Goal: Task Accomplishment & Management: Use online tool/utility

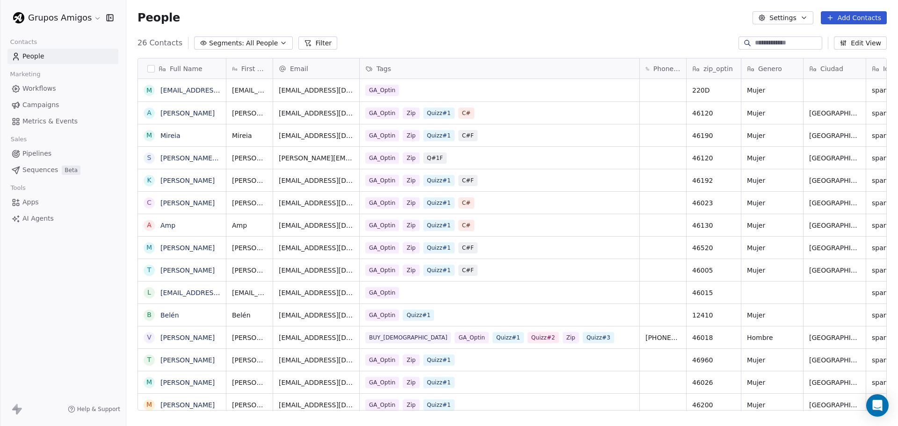
click at [94, 14] on html "Grupos Amigos Contacts People Marketing Workflows Campaigns Metrics & Events Sa…" at bounding box center [449, 213] width 898 height 426
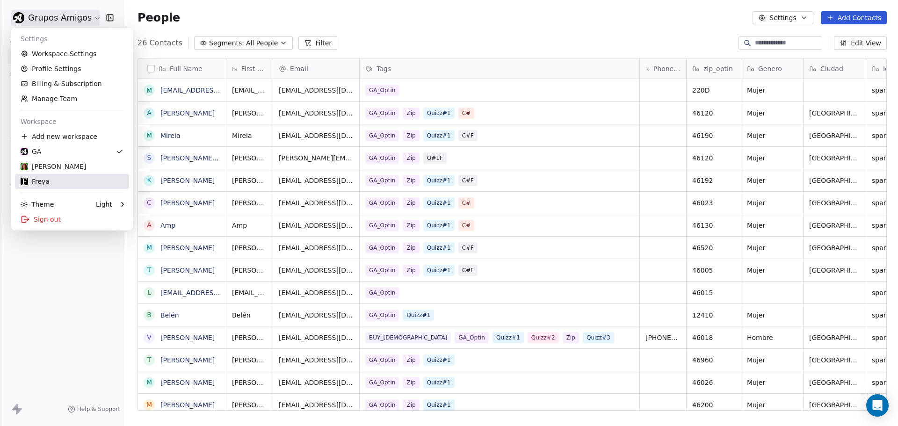
click at [60, 182] on div "Freya" at bounding box center [72, 181] width 103 height 9
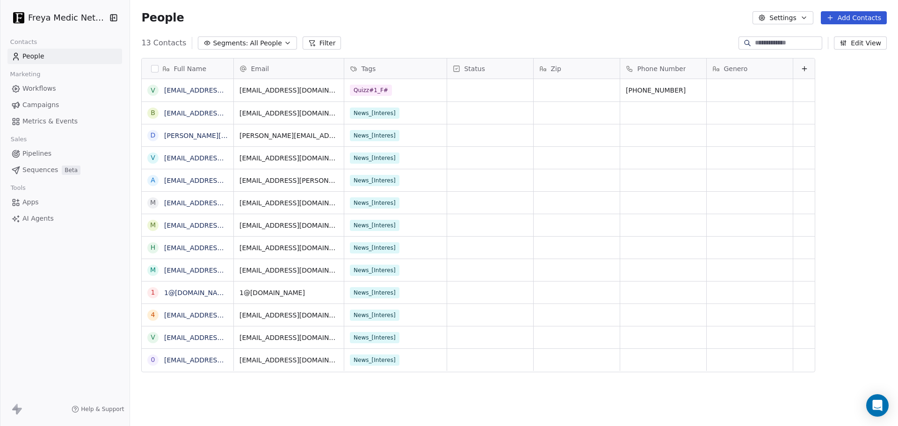
scroll to position [368, 764]
click at [40, 104] on span "Campaigns" at bounding box center [40, 105] width 36 height 10
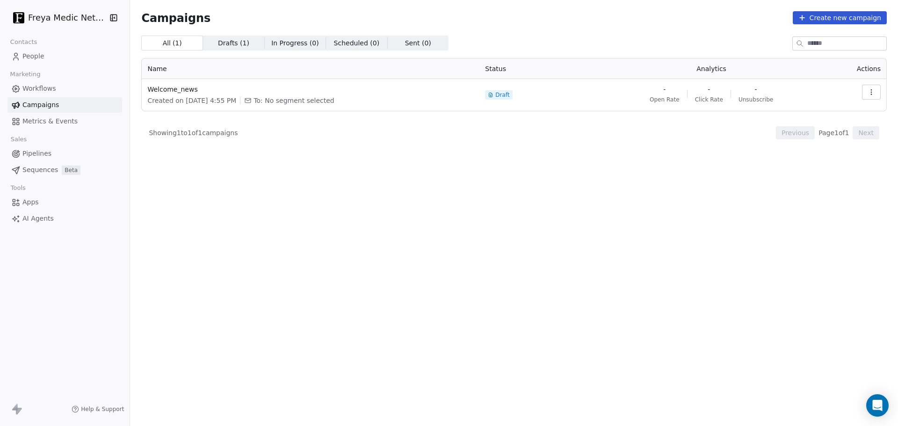
click at [868, 90] on icon "button" at bounding box center [871, 91] width 7 height 7
click at [817, 152] on div "Delete" at bounding box center [804, 158] width 45 height 15
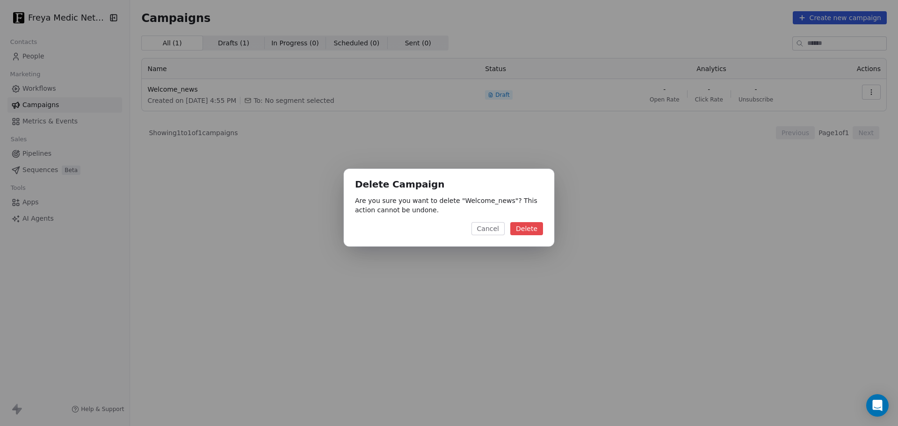
click at [528, 229] on button "Delete" at bounding box center [526, 228] width 33 height 13
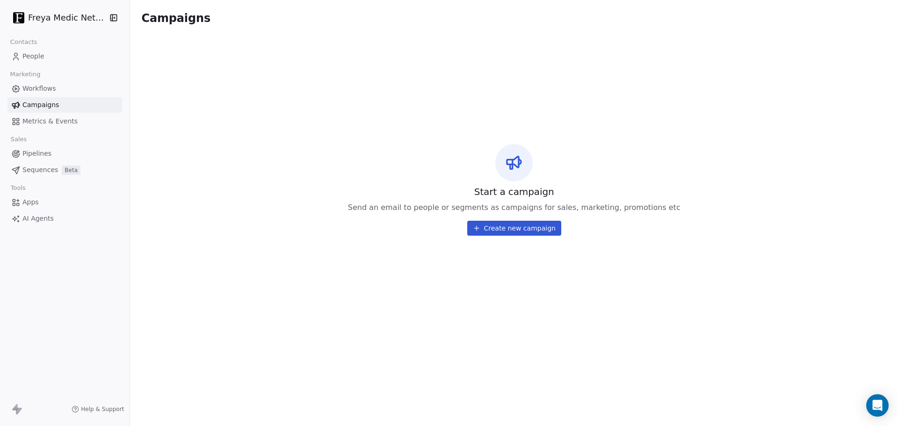
click at [46, 85] on span "Workflows" at bounding box center [39, 89] width 34 height 10
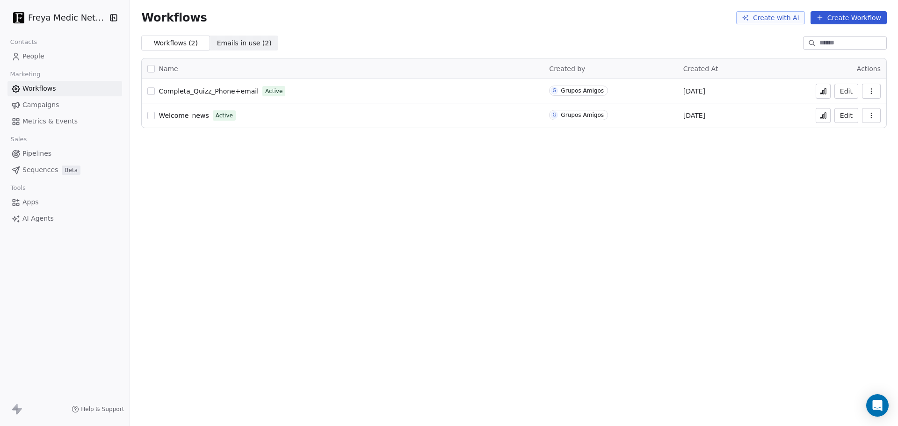
click at [175, 118] on span "Welcome_news" at bounding box center [184, 115] width 50 height 7
click at [869, 116] on icon "button" at bounding box center [871, 115] width 7 height 7
click at [871, 113] on icon "button" at bounding box center [871, 113] width 0 height 0
click at [853, 15] on button "Create Workflow" at bounding box center [848, 17] width 76 height 13
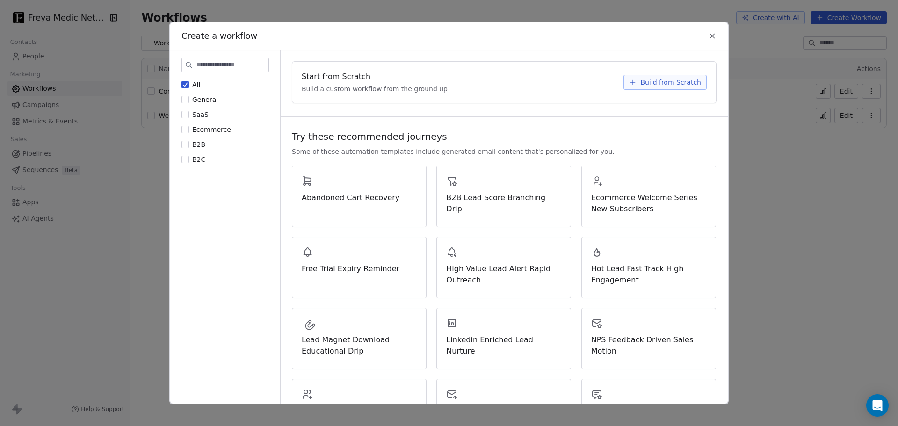
click at [663, 82] on span "Build from Scratch" at bounding box center [670, 82] width 61 height 9
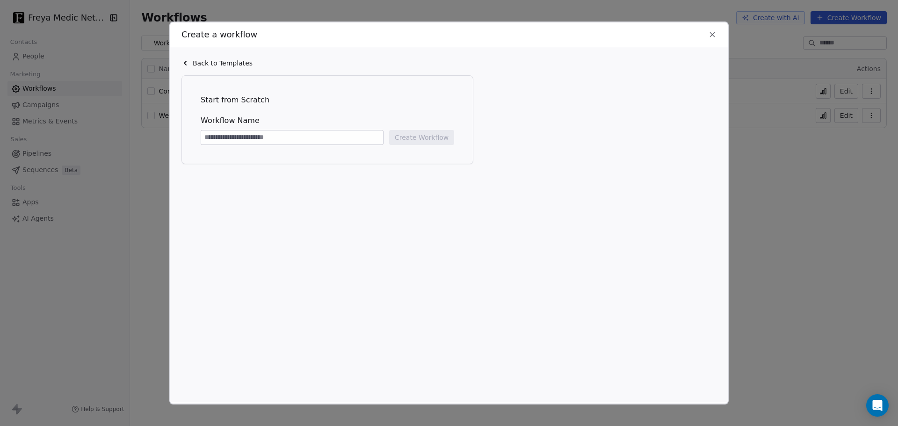
click at [251, 138] on input at bounding box center [292, 137] width 182 height 14
type input "********"
click at [465, 215] on div "Start from Scratch Workflow Name ******** Create Workflow" at bounding box center [329, 233] width 297 height 316
click at [431, 137] on button "Create Workflow" at bounding box center [421, 137] width 65 height 15
